Goal: Information Seeking & Learning: Learn about a topic

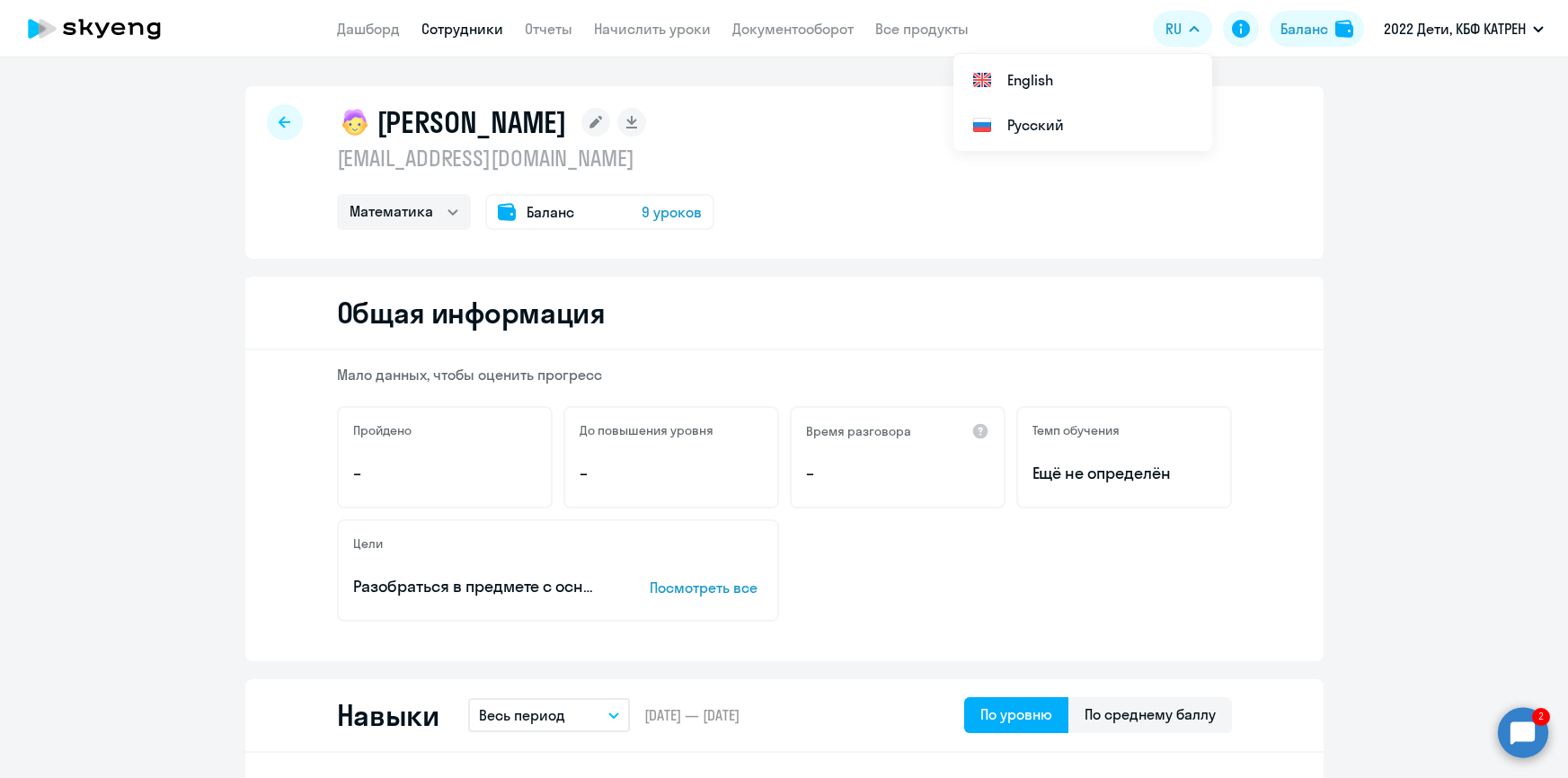
select select "math"
click at [360, 27] on link "Дашборд" at bounding box center [368, 29] width 63 height 18
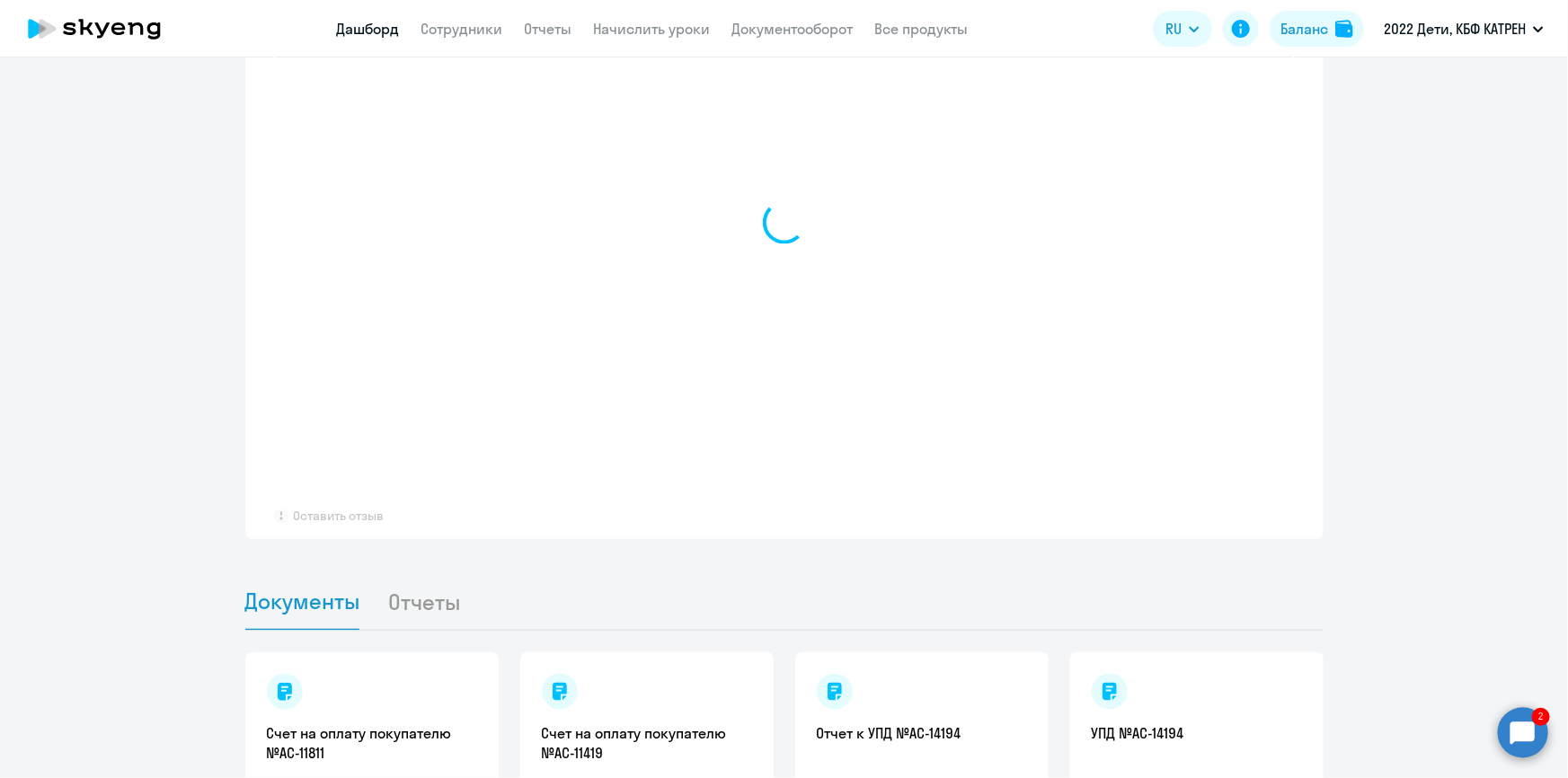
select select "30"
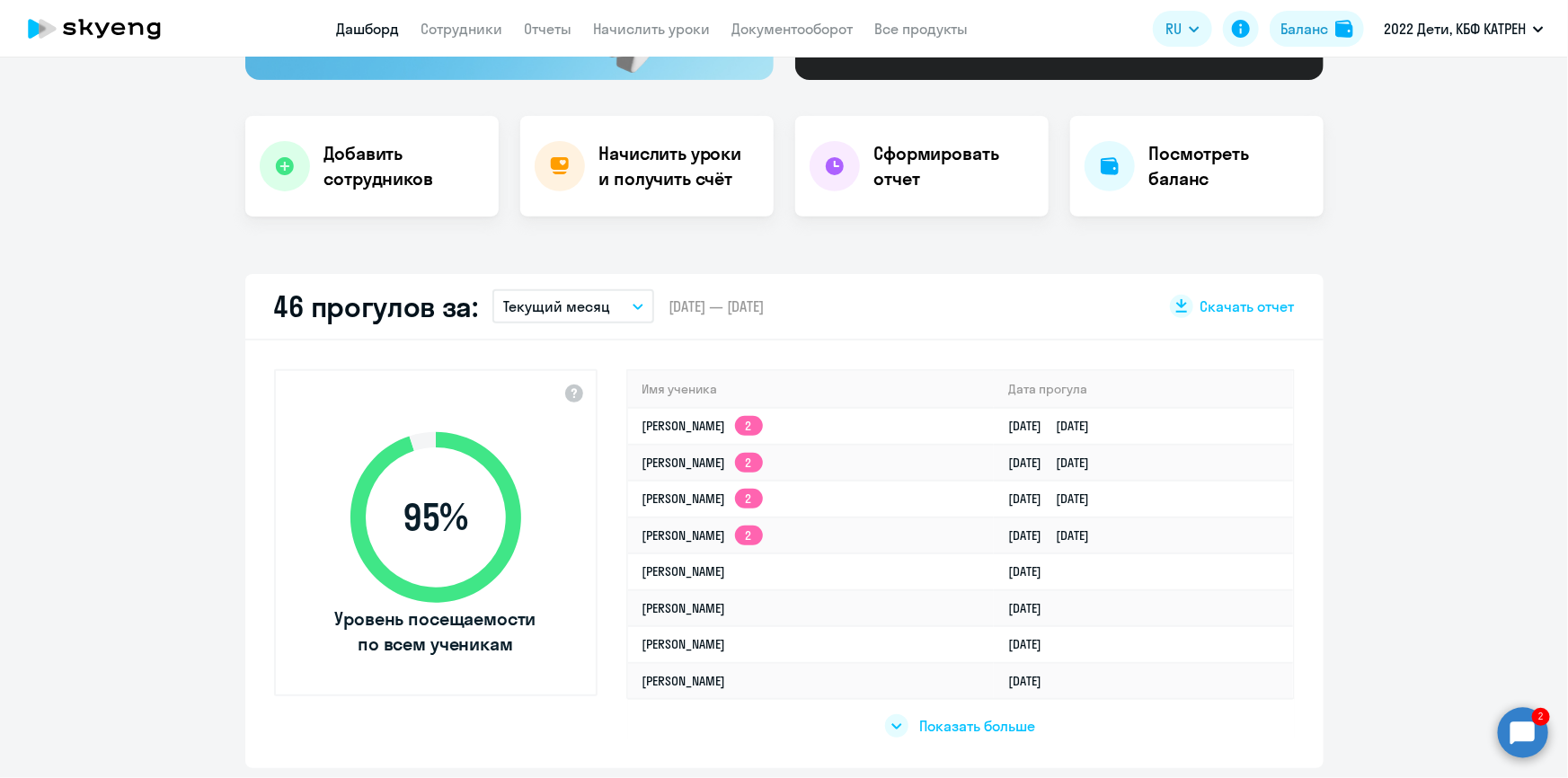
scroll to position [343, 0]
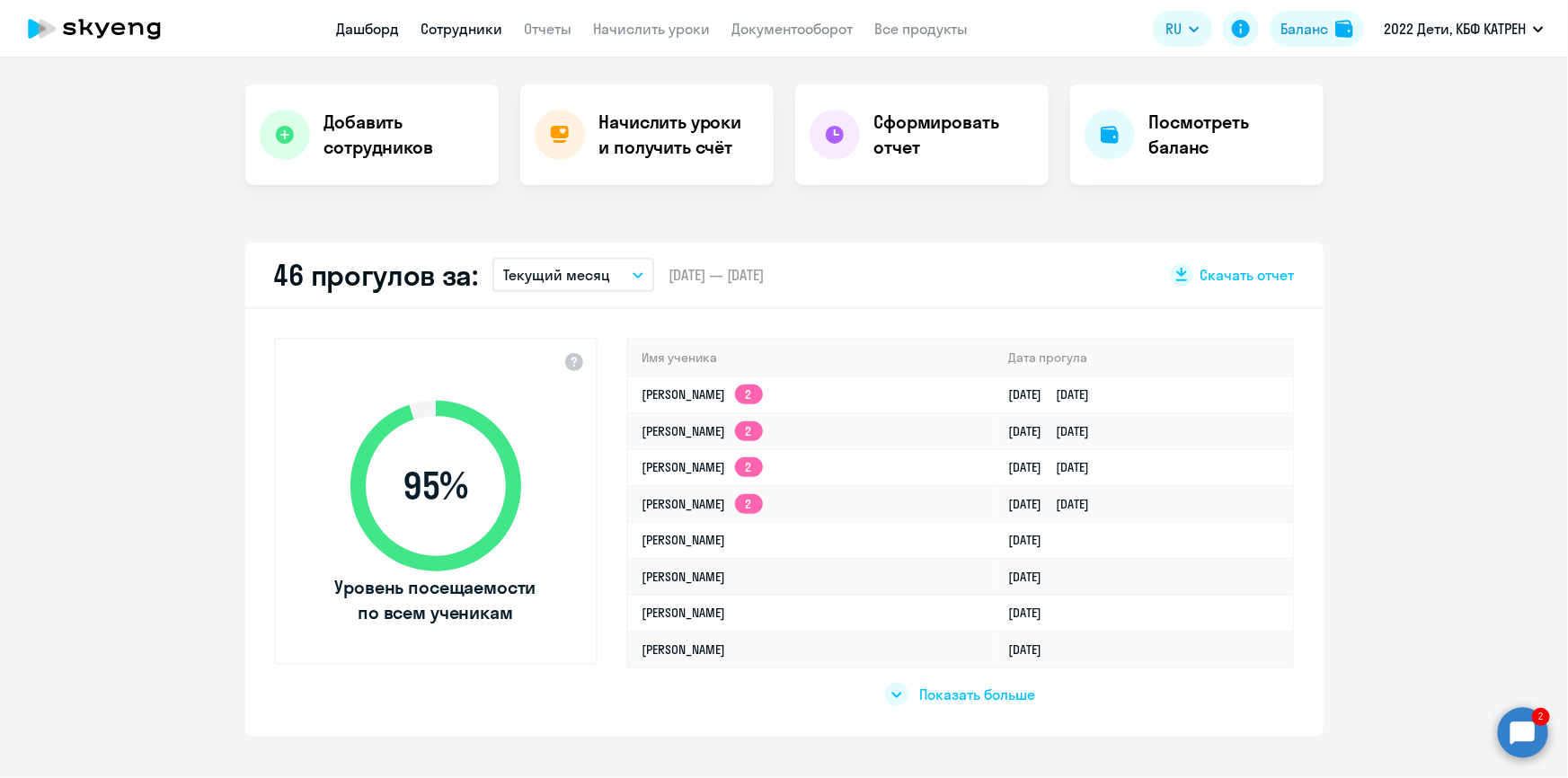
click at [479, 27] on link "Сотрудники" at bounding box center [462, 29] width 81 height 18
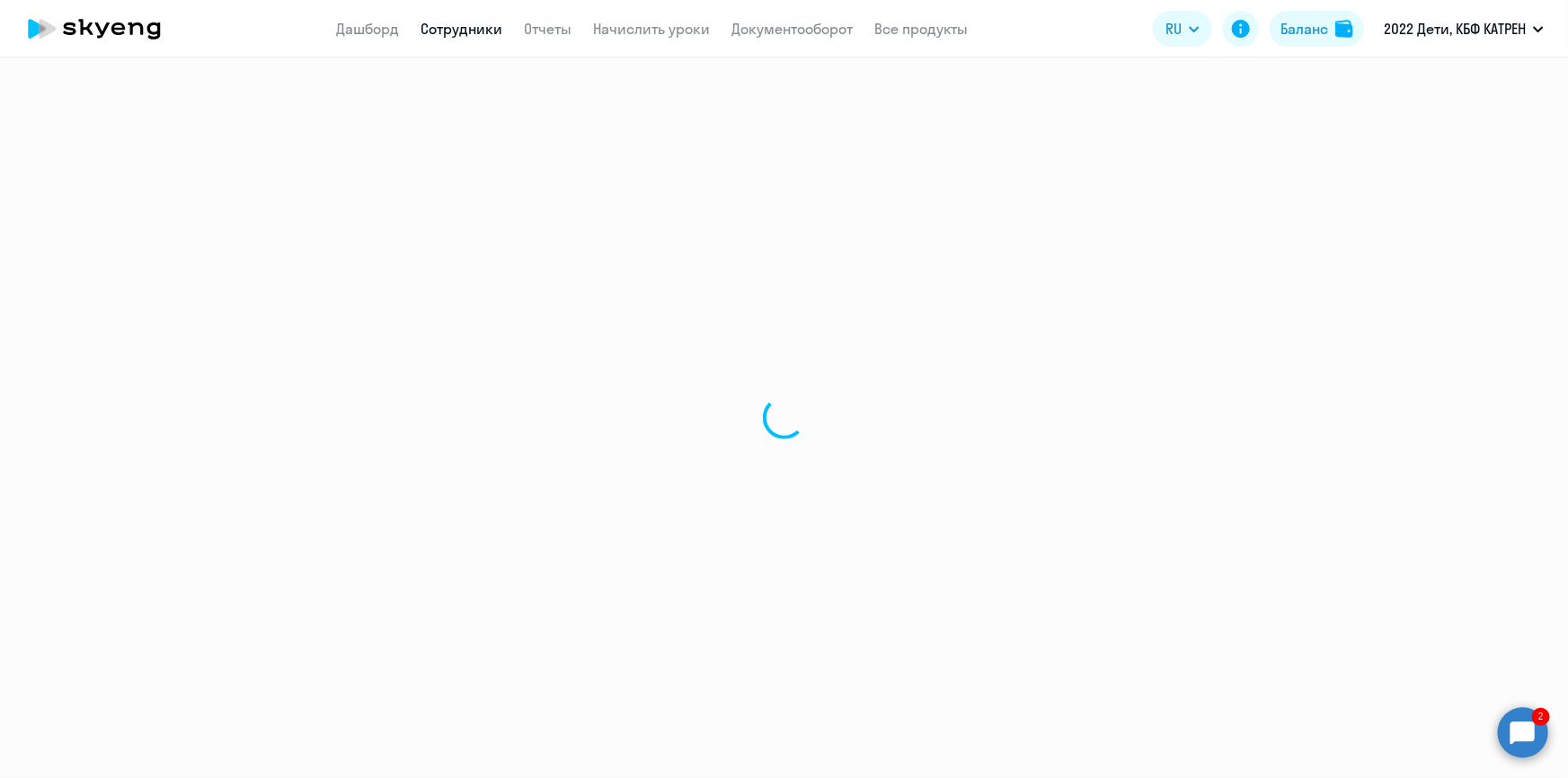
select select "30"
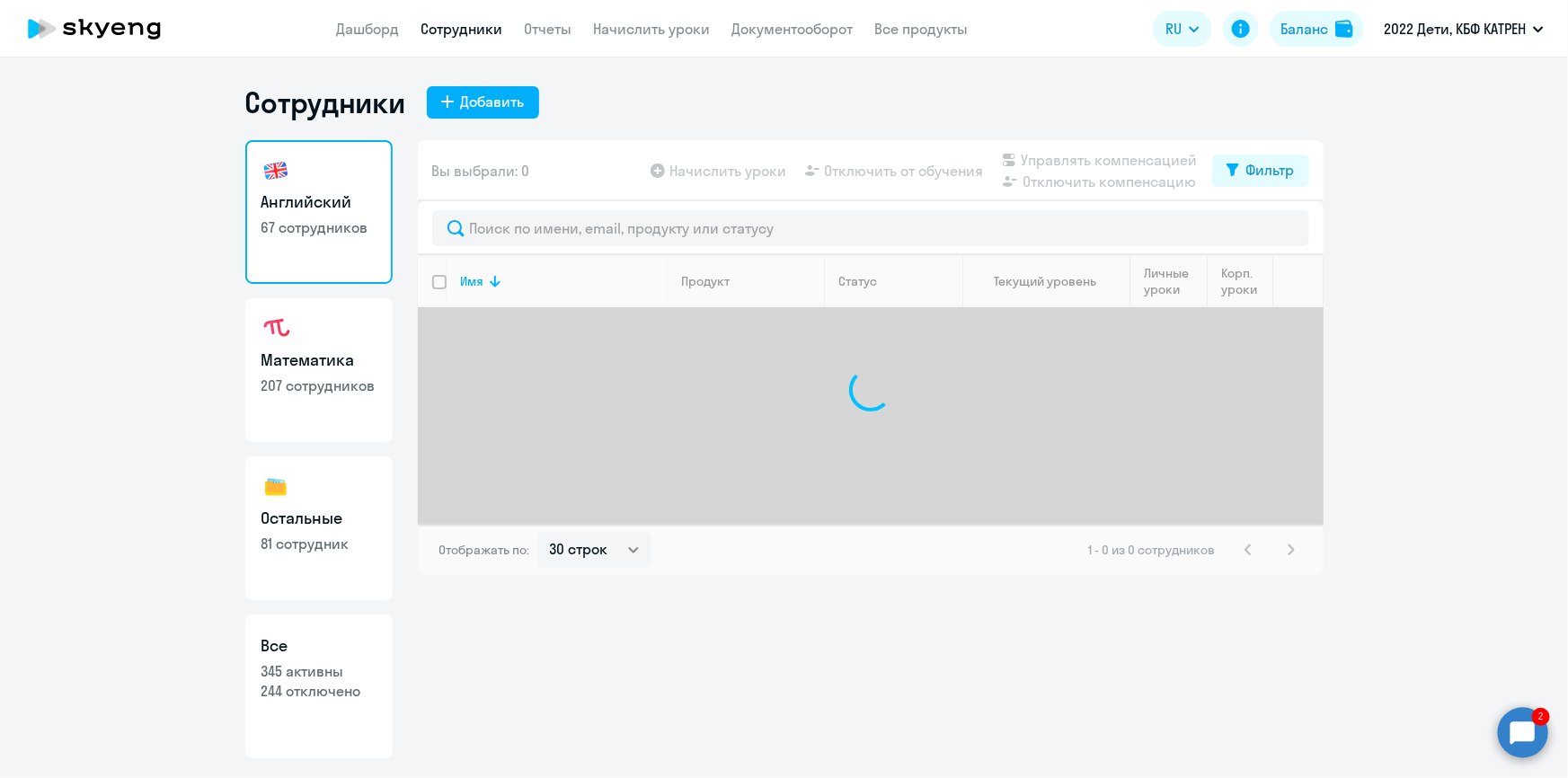
click at [340, 688] on p "244 отключено" at bounding box center [319, 691] width 115 height 20
select select "30"
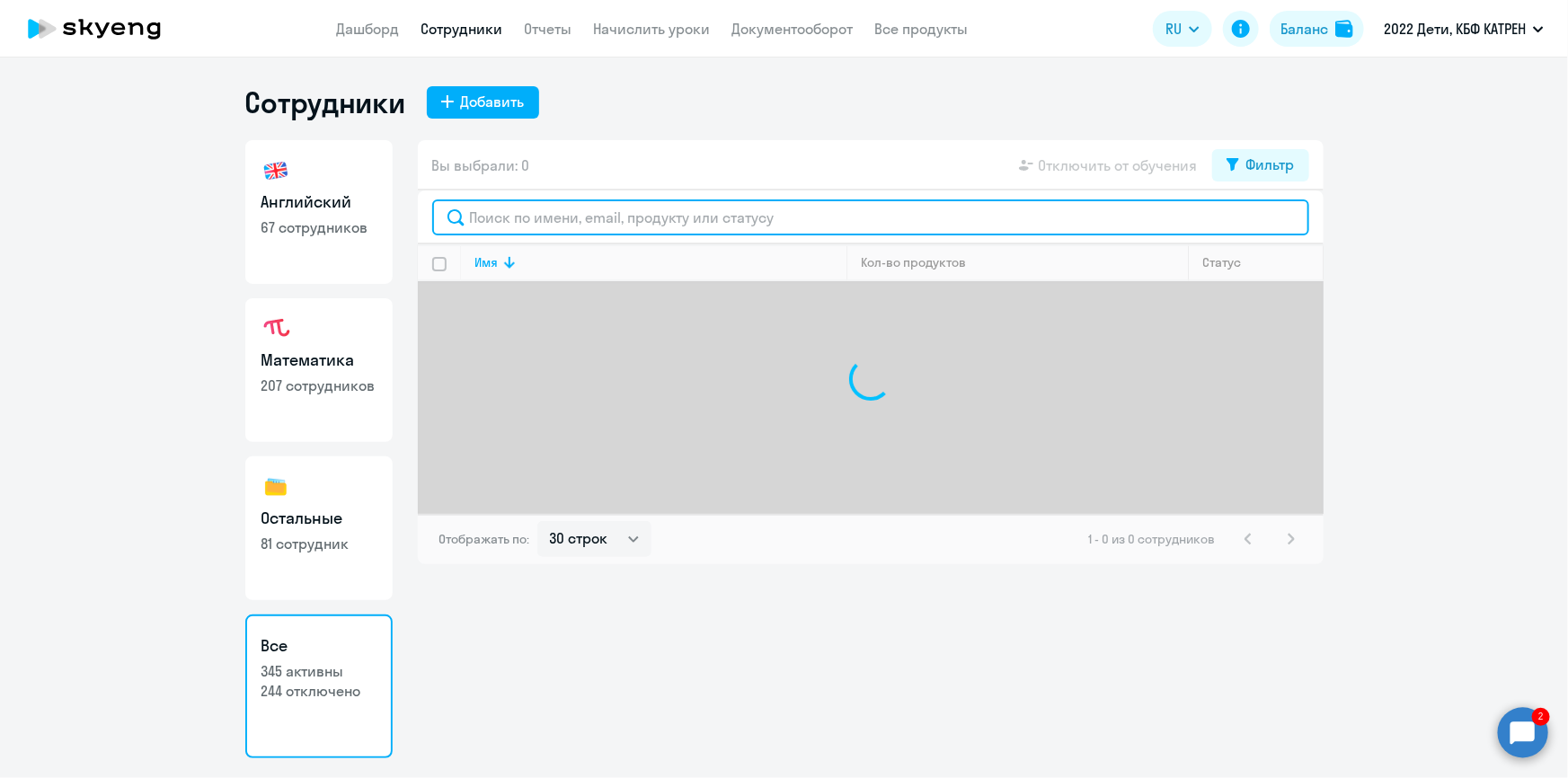
click at [629, 213] on input "text" at bounding box center [870, 217] width 877 height 36
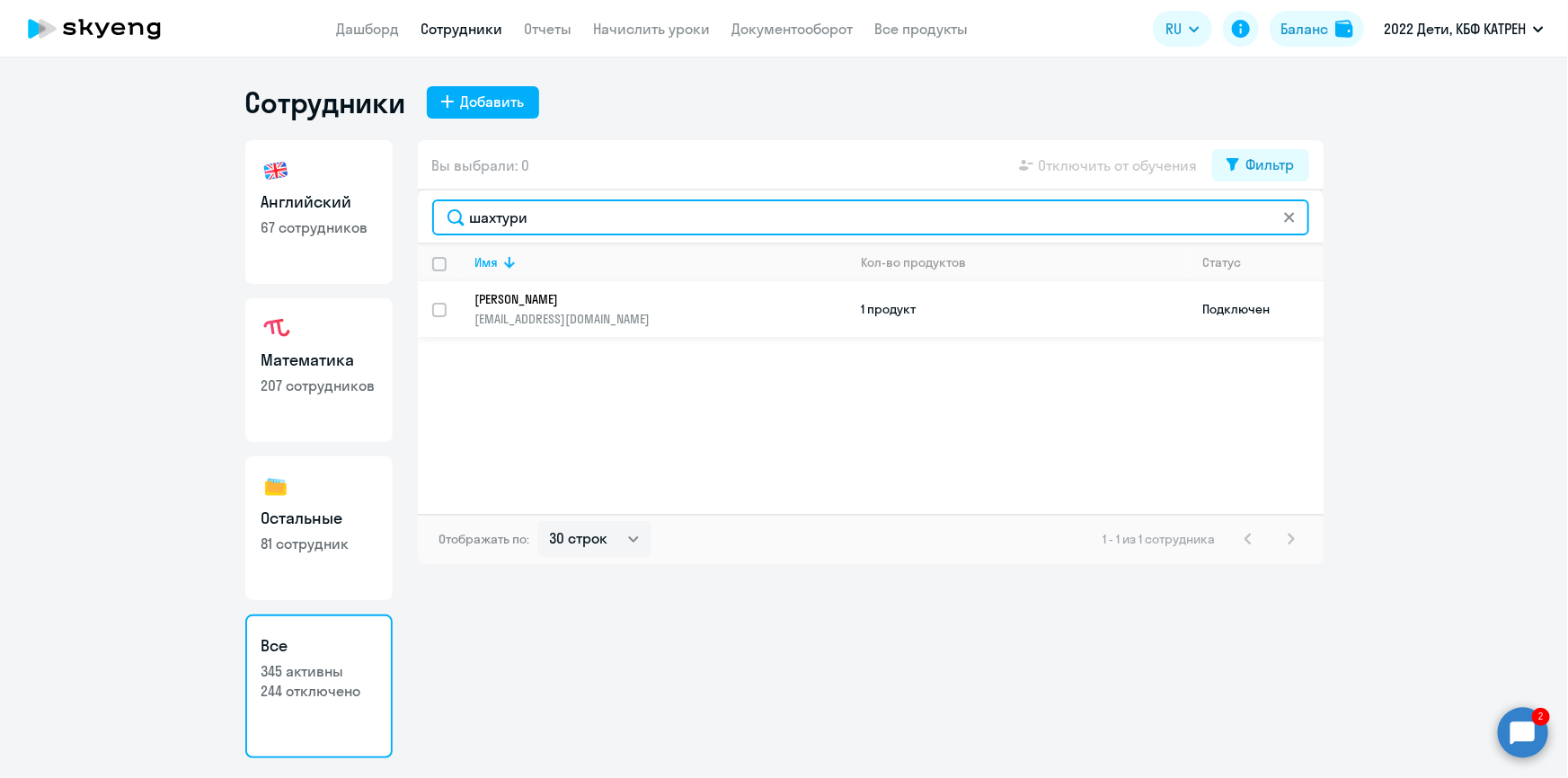
type input "шахтури"
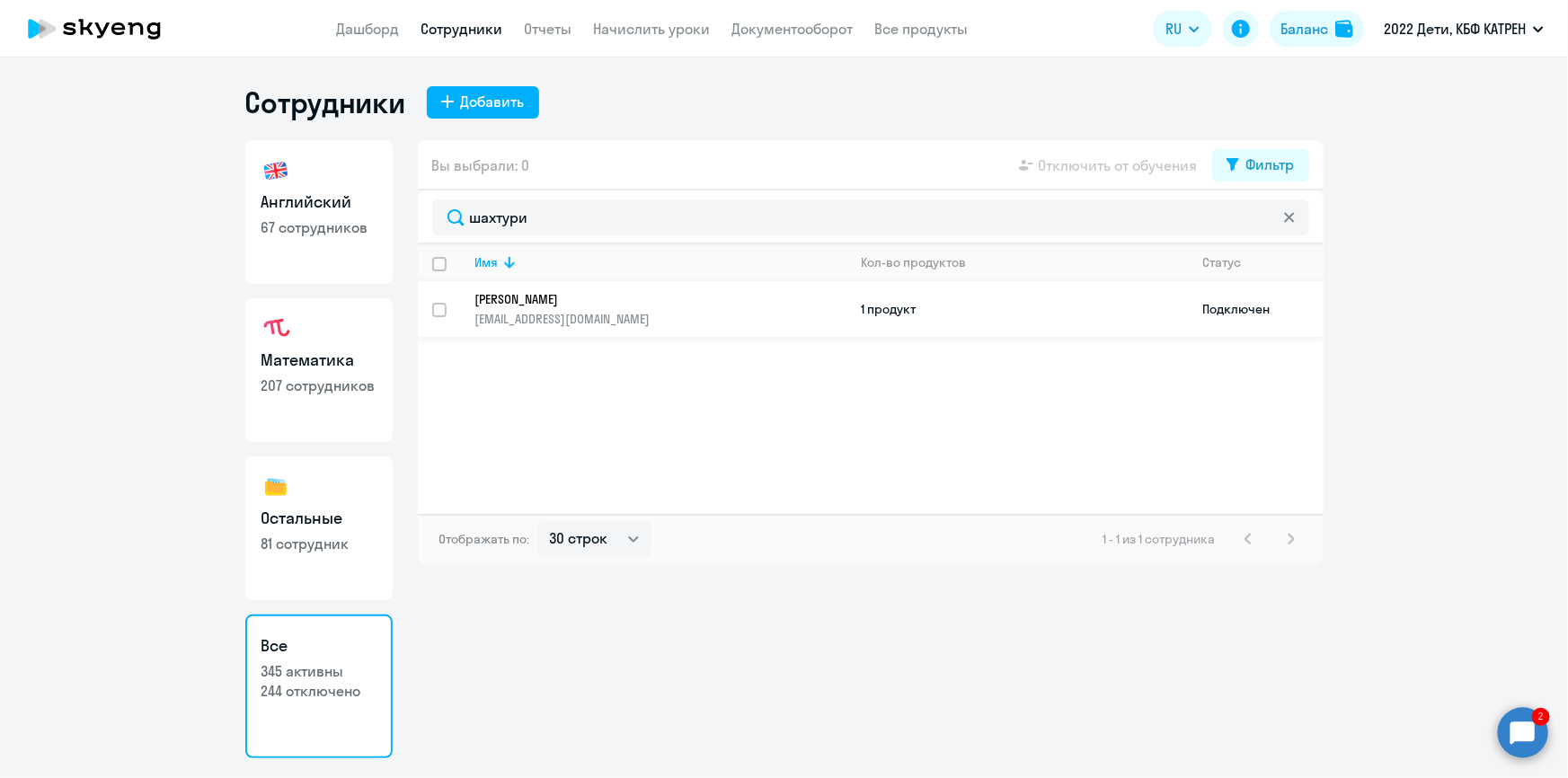
click at [620, 300] on p "[PERSON_NAME]" at bounding box center [648, 299] width 347 height 16
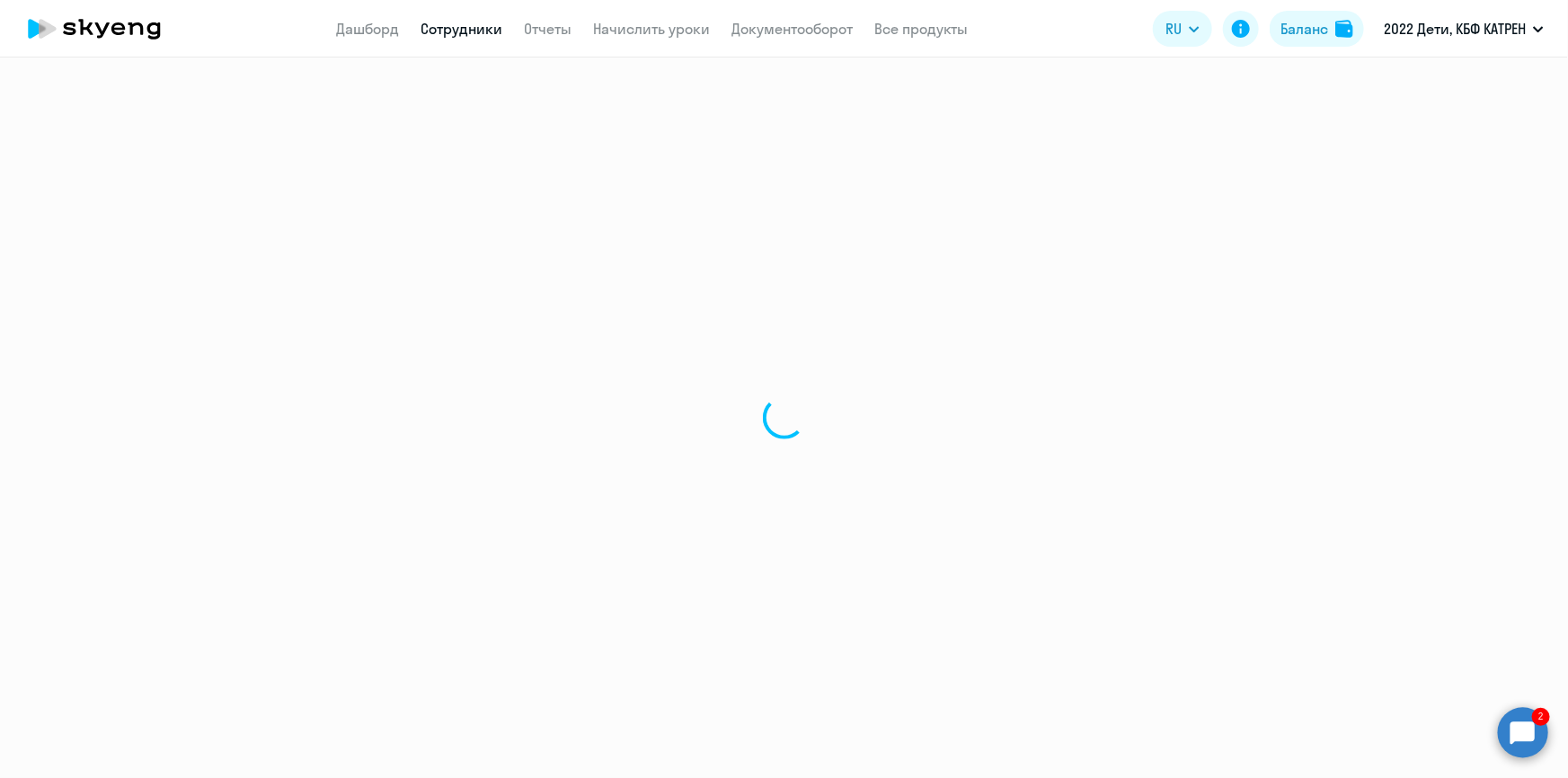
select select "math"
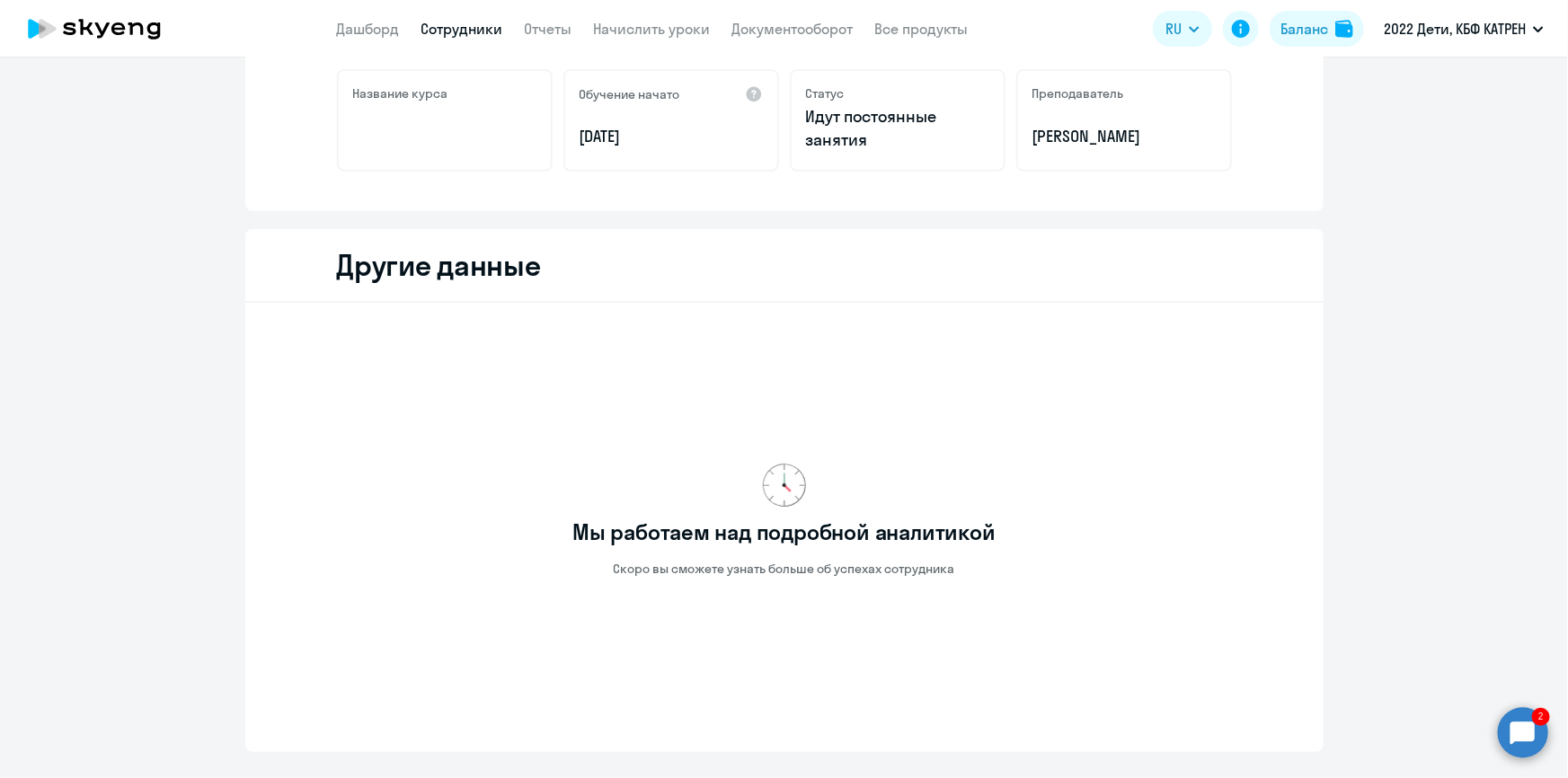
scroll to position [476, 0]
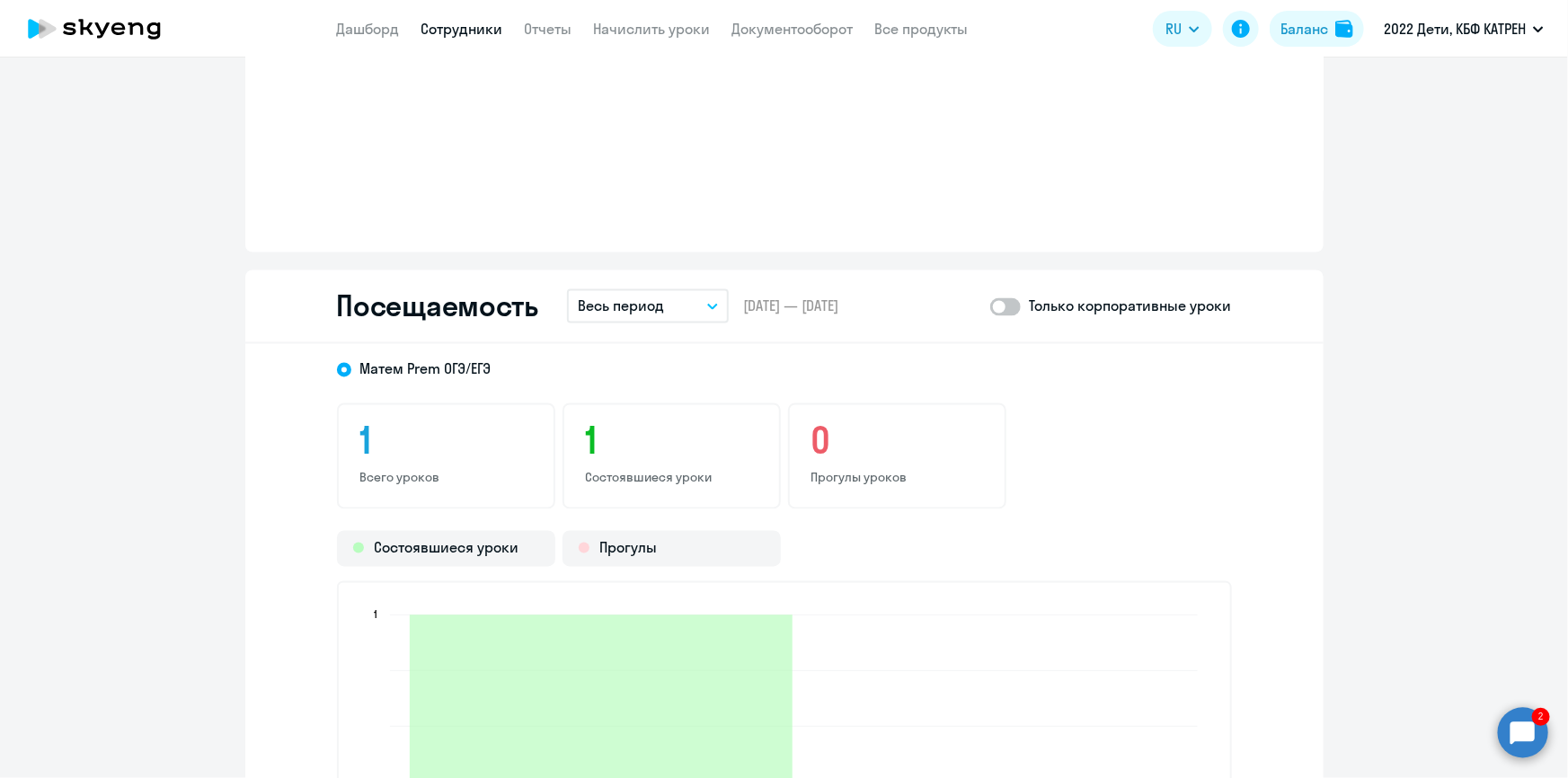
scroll to position [1620, 0]
